Goal: Transaction & Acquisition: Purchase product/service

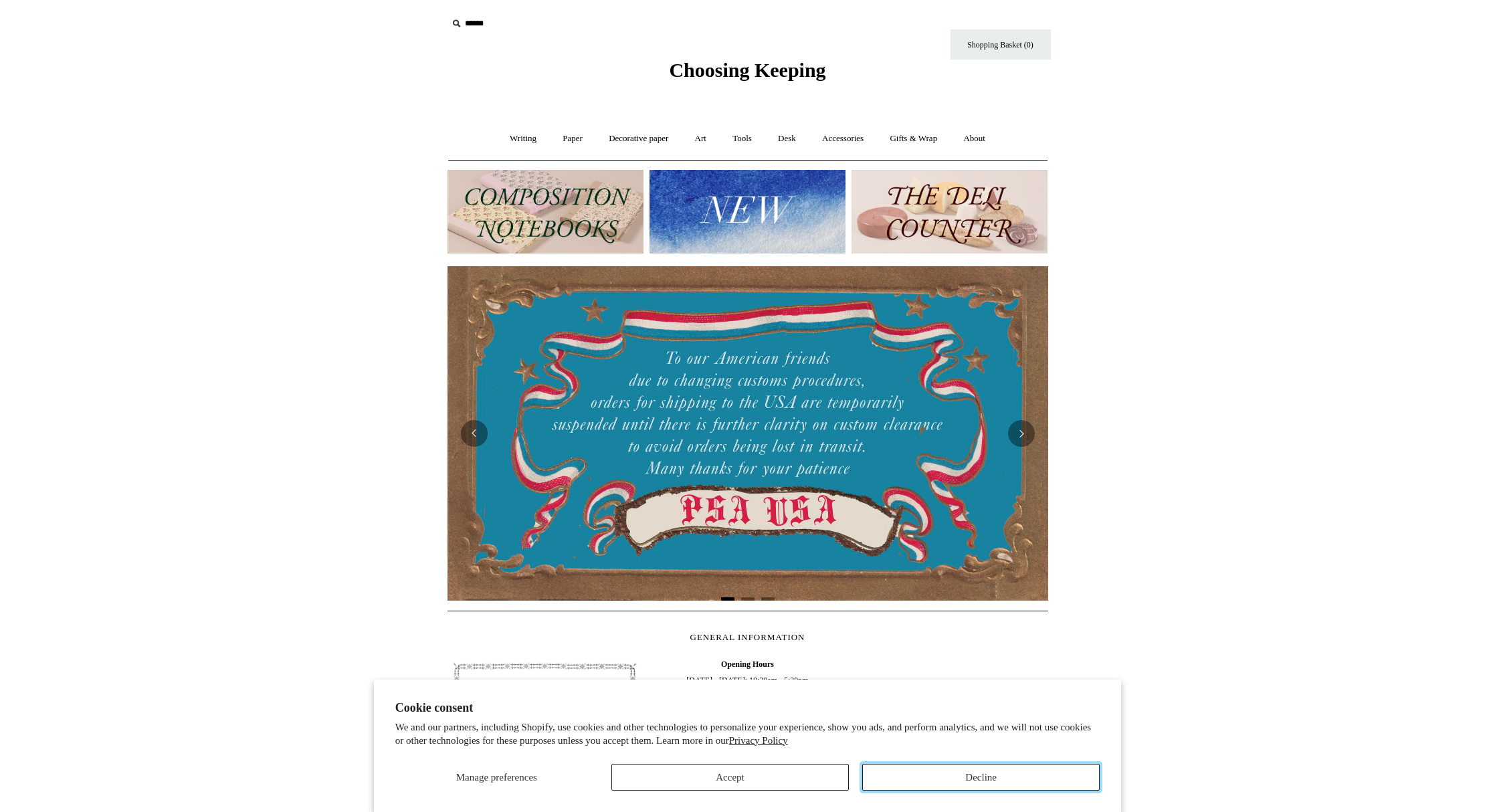
click at [1004, 781] on button "Decline" at bounding box center [981, 777] width 238 height 27
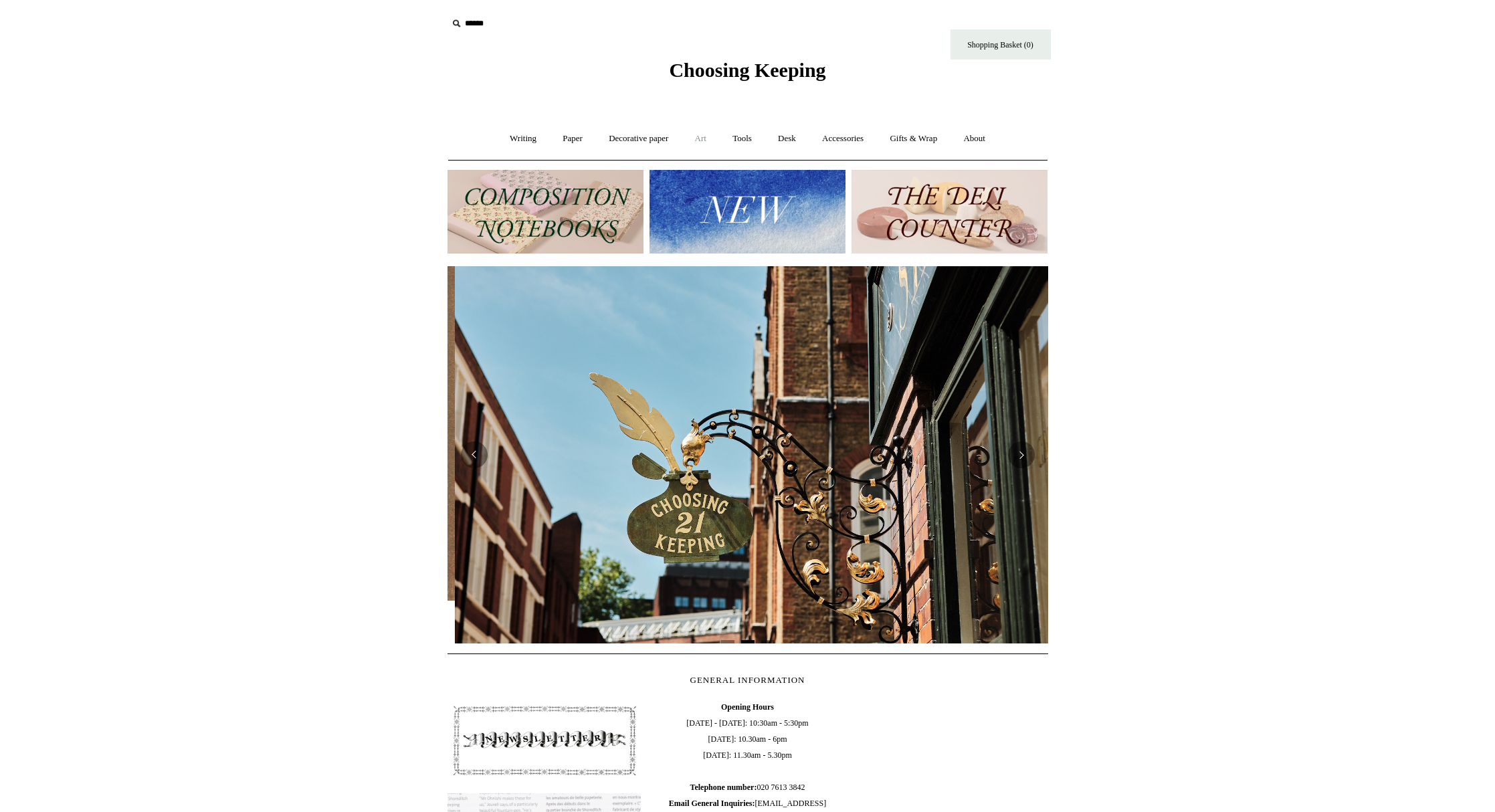
scroll to position [0, 601]
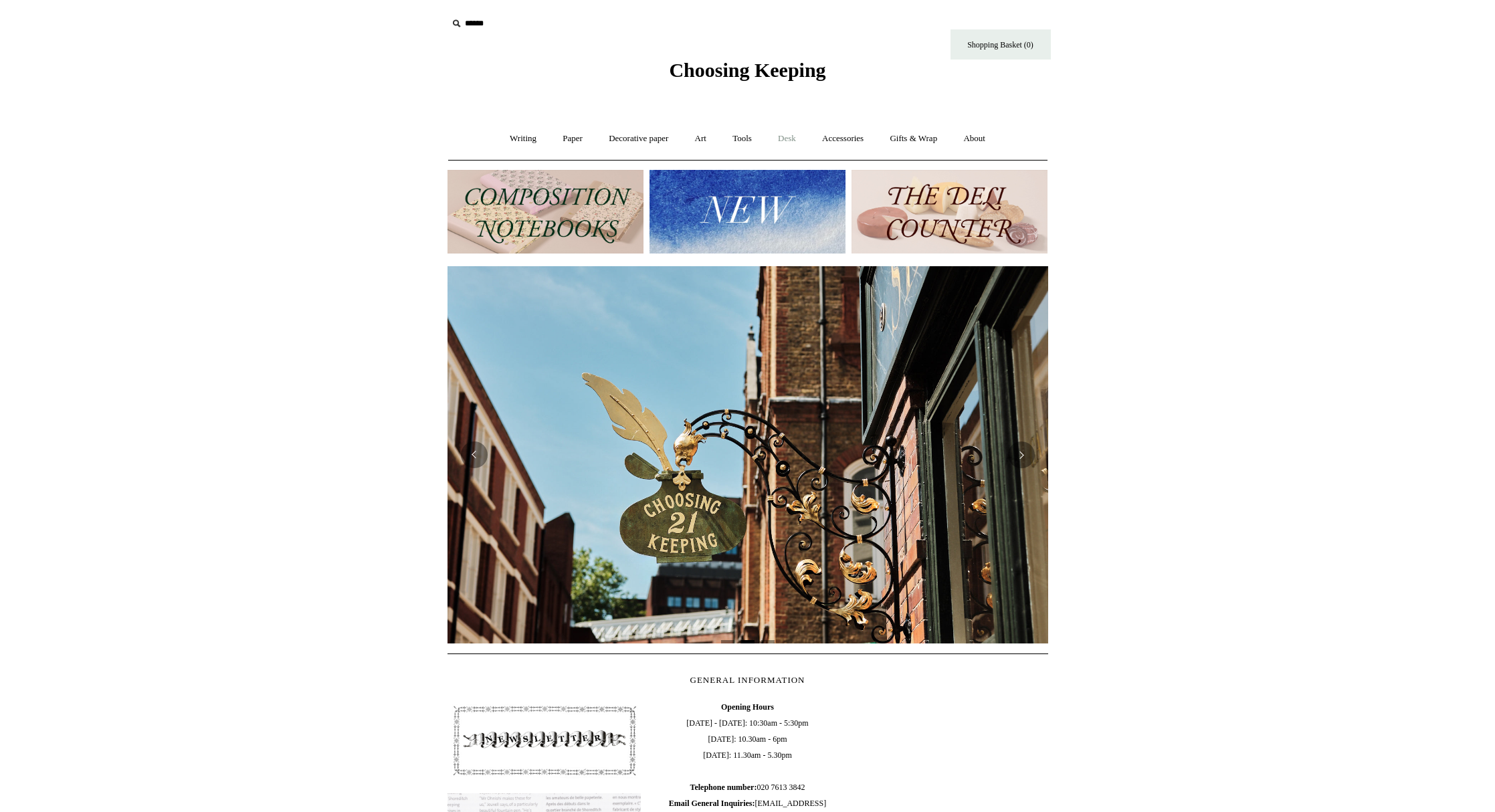
click at [788, 138] on link "Desk +" at bounding box center [787, 139] width 42 height 36
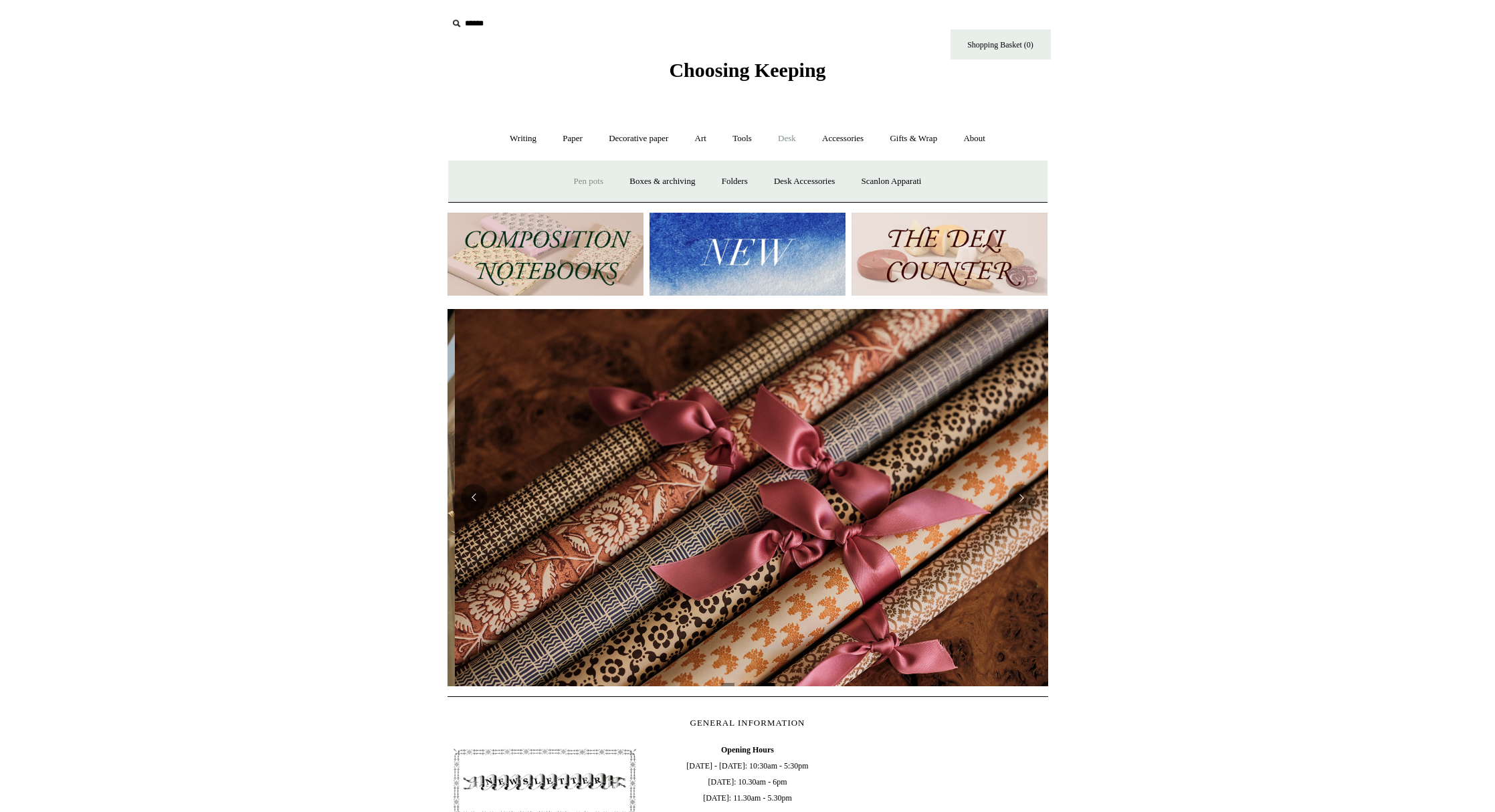
scroll to position [0, 1202]
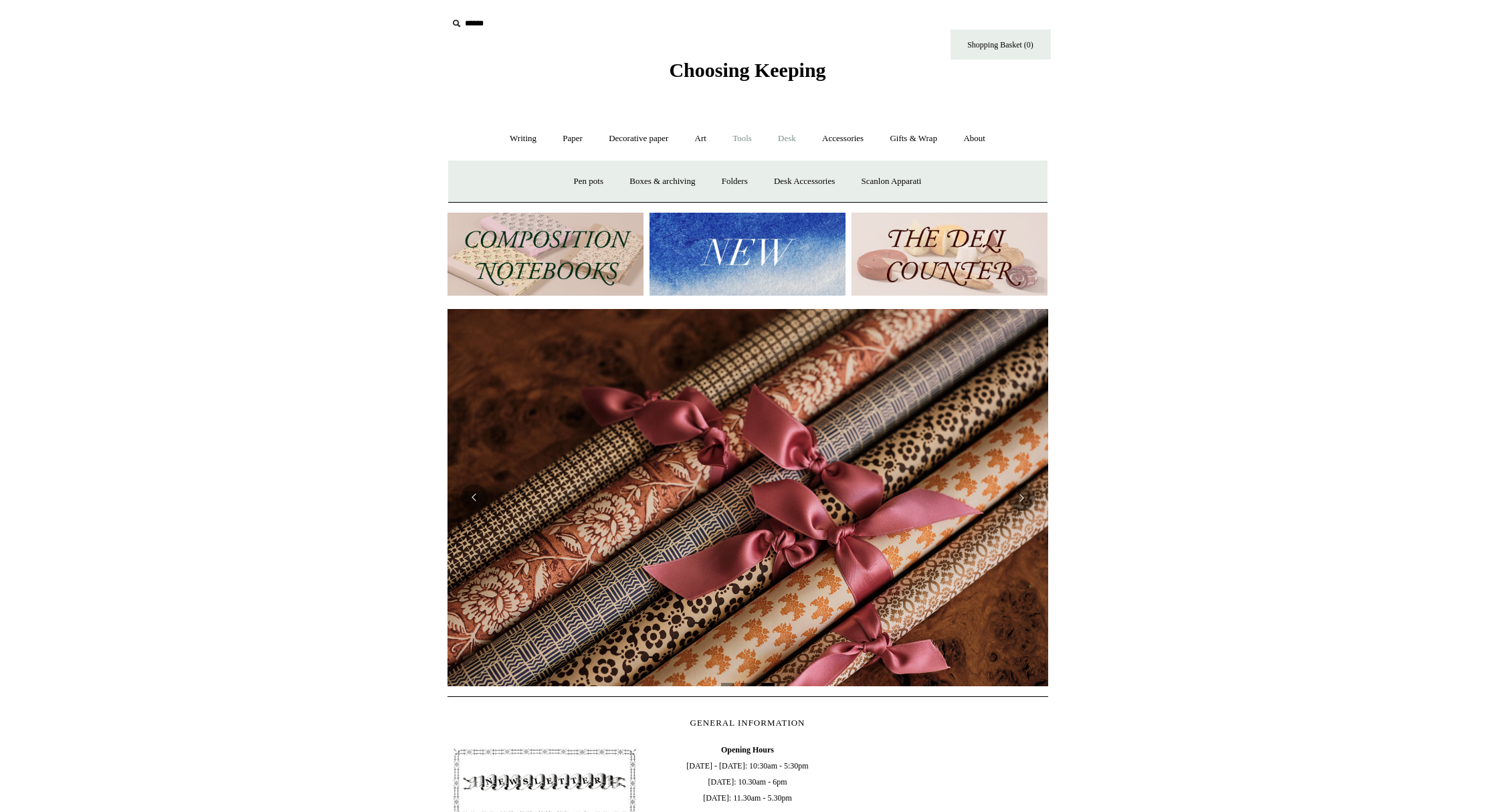
click at [739, 141] on link "Tools +" at bounding box center [742, 139] width 43 height 36
click at [528, 146] on link "Writing +" at bounding box center [523, 139] width 51 height 36
click at [586, 179] on link "Fountain pens +" at bounding box center [584, 182] width 73 height 36
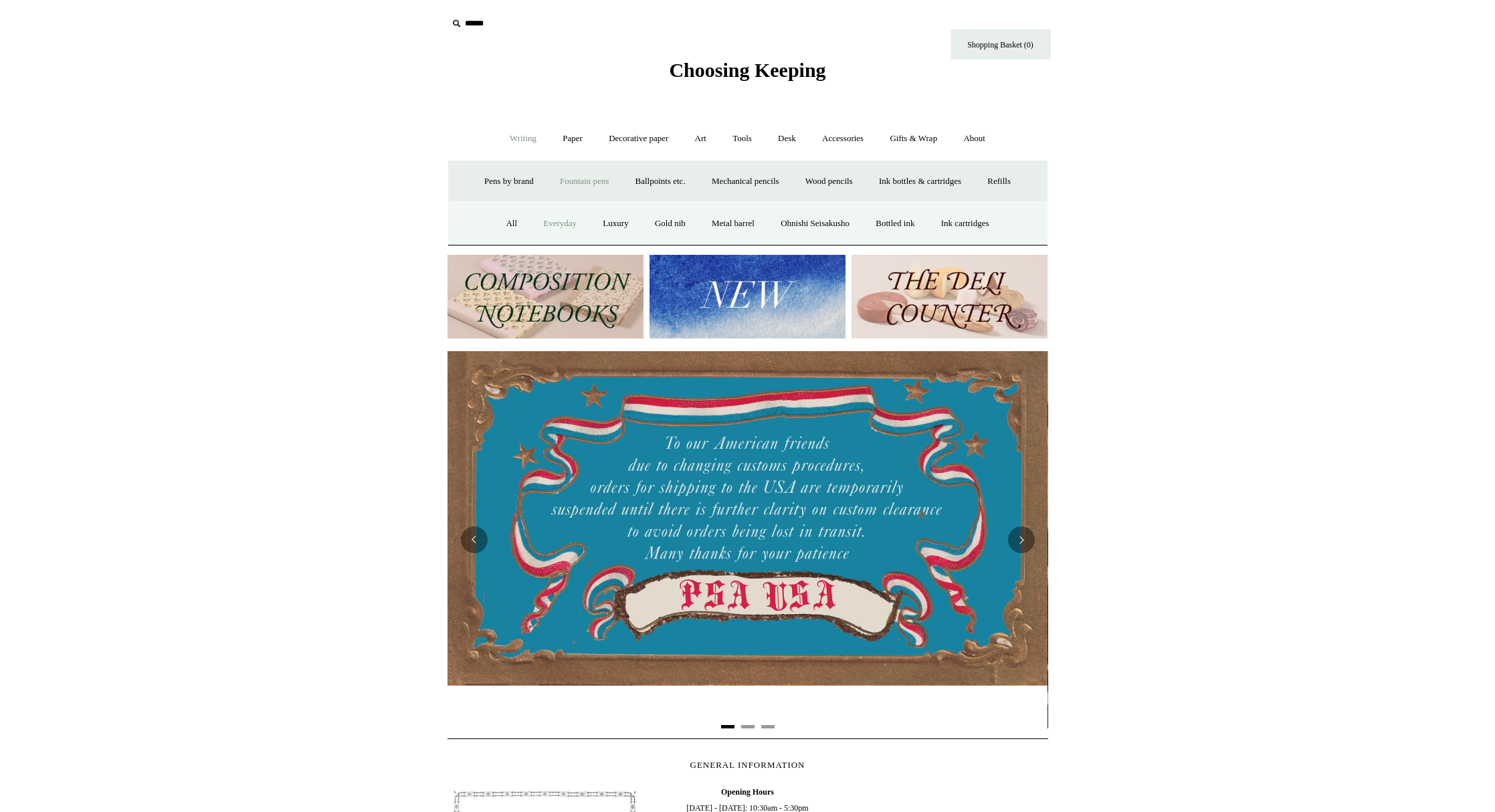
scroll to position [0, 0]
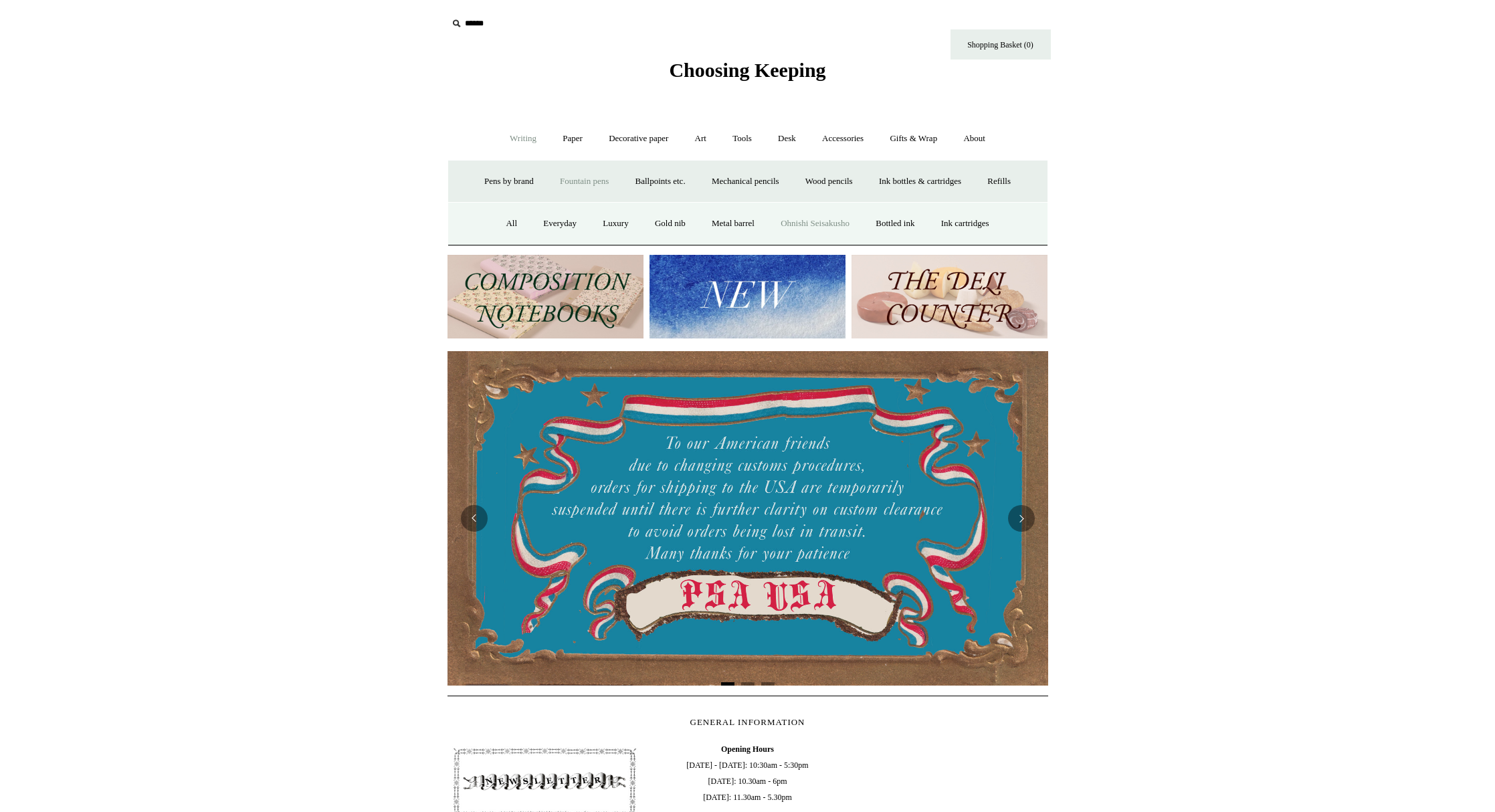
click at [819, 219] on link "Ohnishi Seisakusho" at bounding box center [815, 224] width 93 height 36
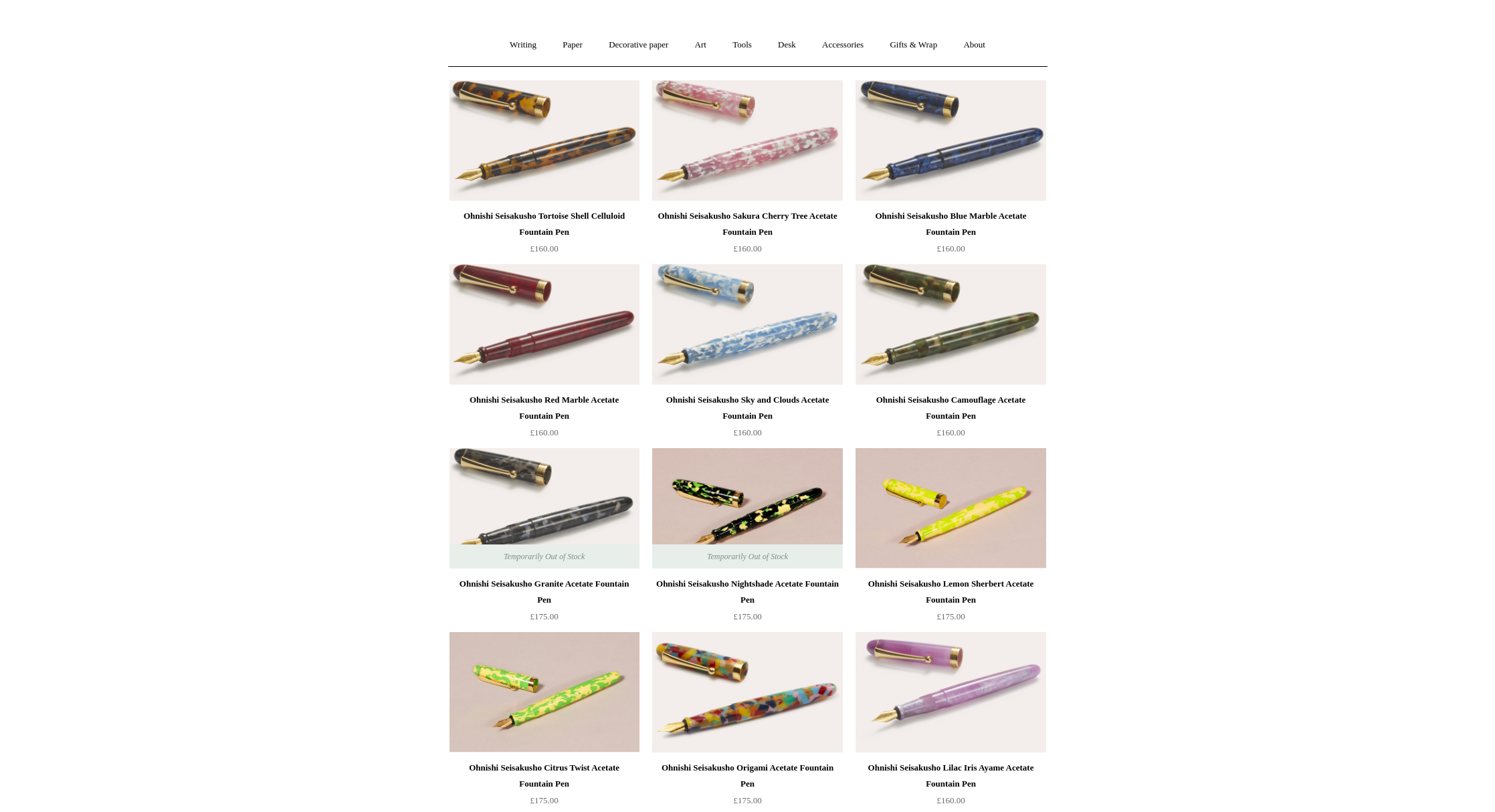
scroll to position [96, 0]
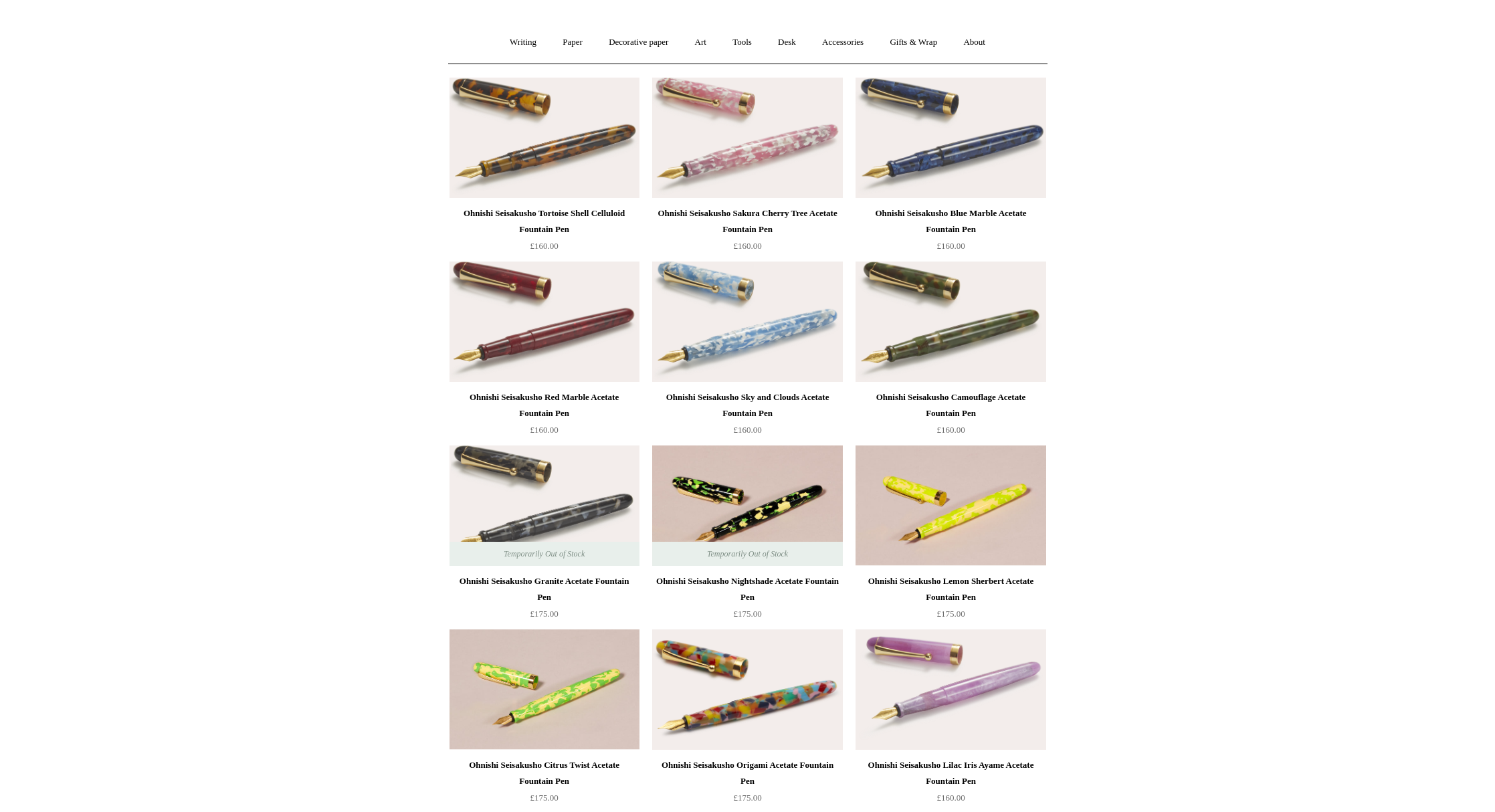
click at [789, 309] on img at bounding box center [747, 322] width 190 height 121
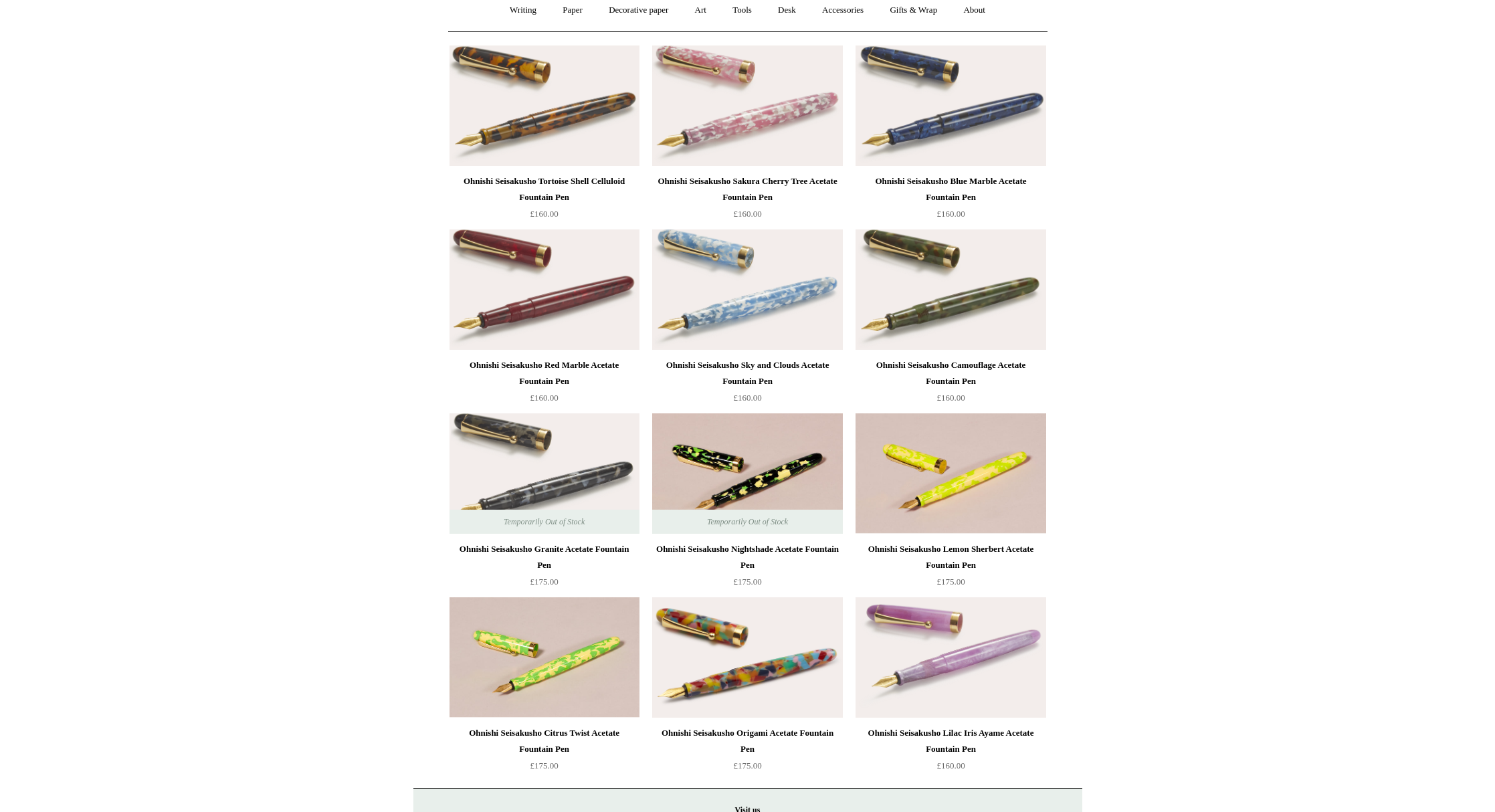
scroll to position [0, 0]
